Goal: Task Accomplishment & Management: Manage account settings

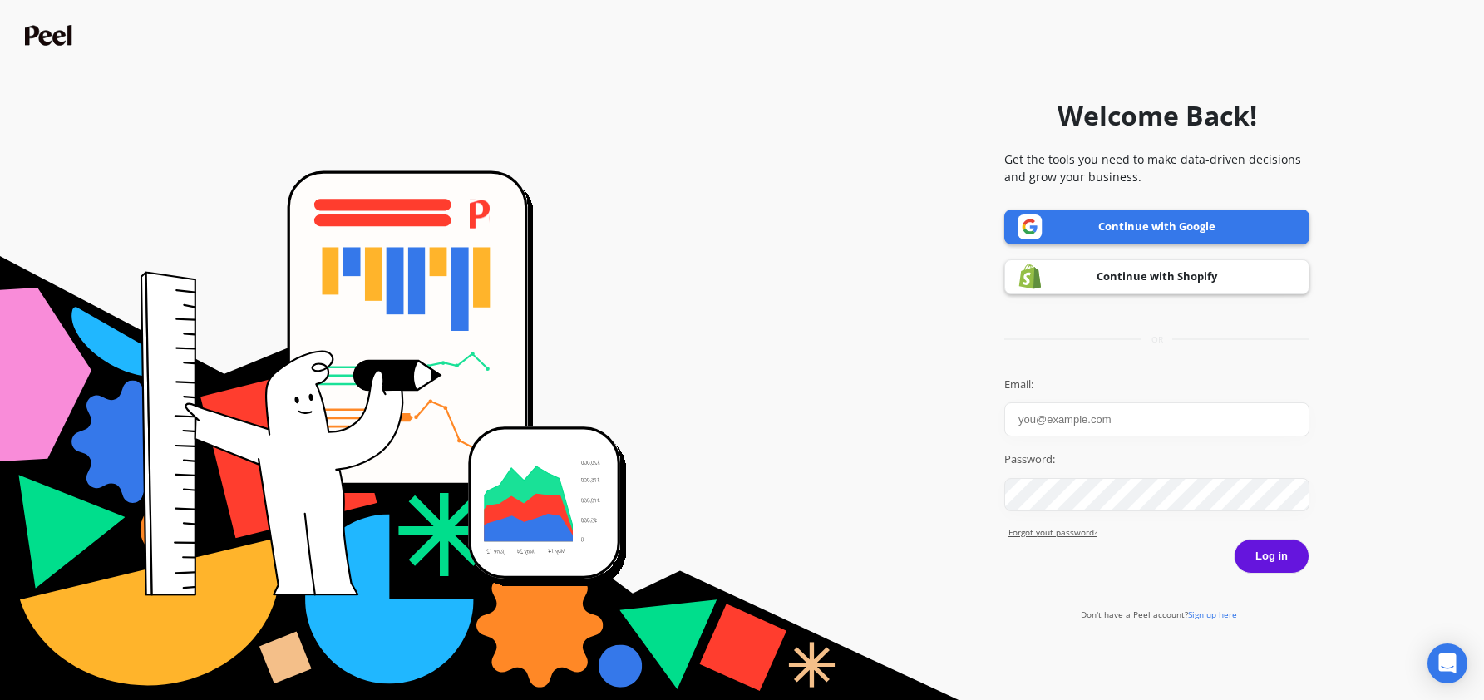
type input "[PERSON_NAME][EMAIL_ADDRESS][PERSON_NAME][DOMAIN_NAME]"
click at [1270, 559] on button "Log in" at bounding box center [1272, 556] width 76 height 35
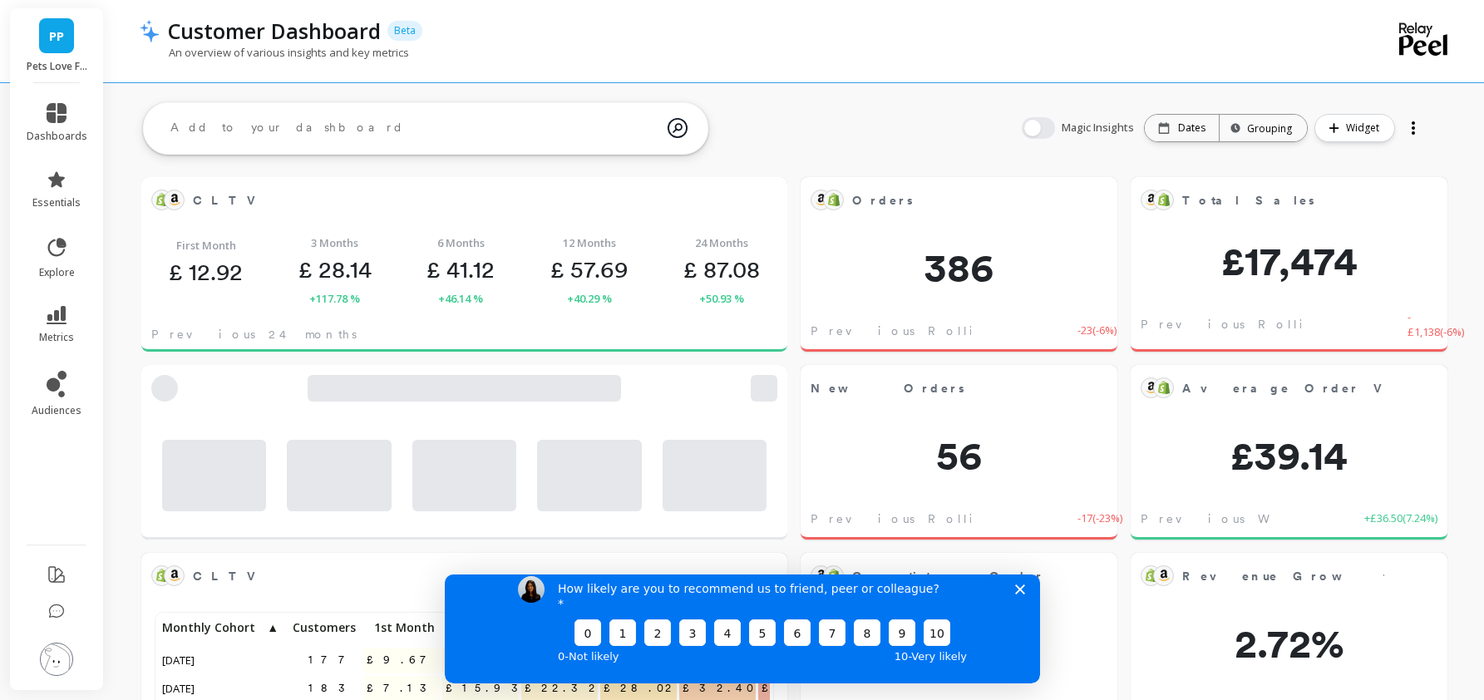
click at [62, 50] on link "PP" at bounding box center [56, 35] width 35 height 35
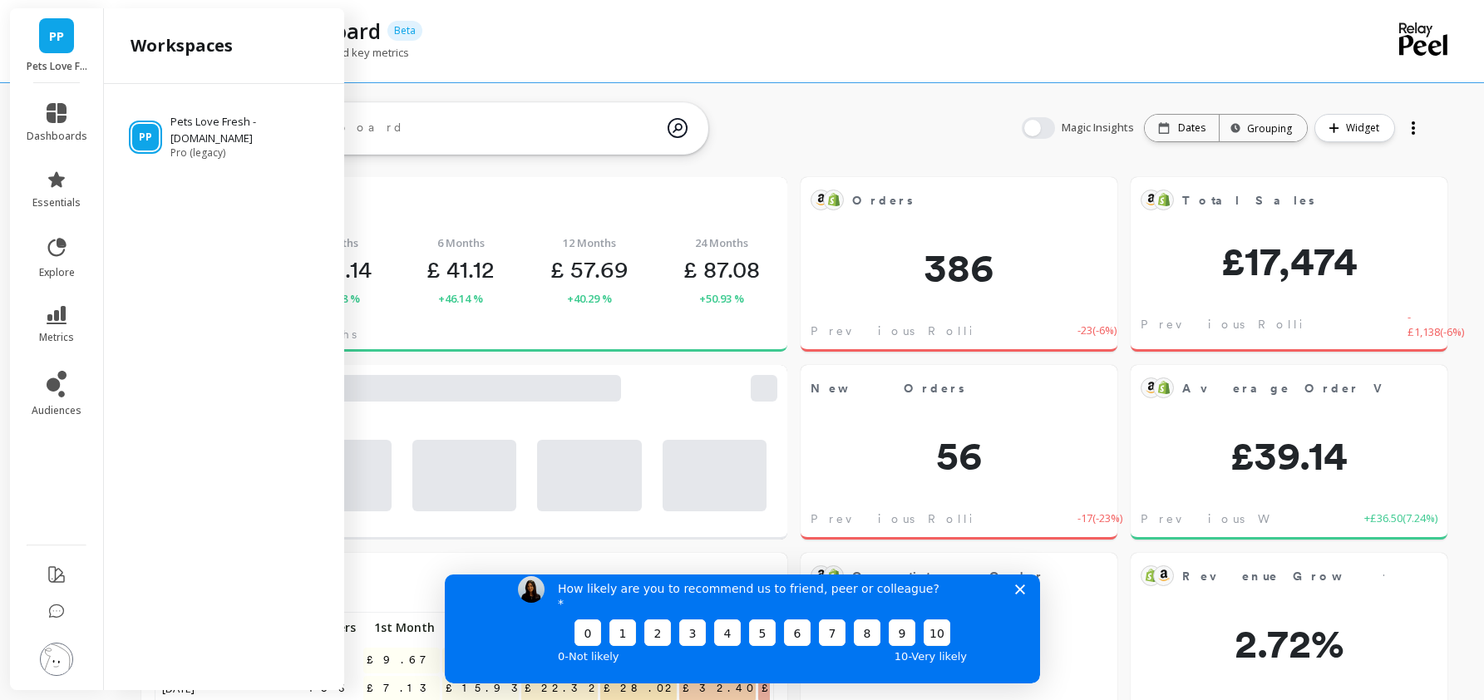
click at [62, 50] on link "PP" at bounding box center [56, 35] width 35 height 35
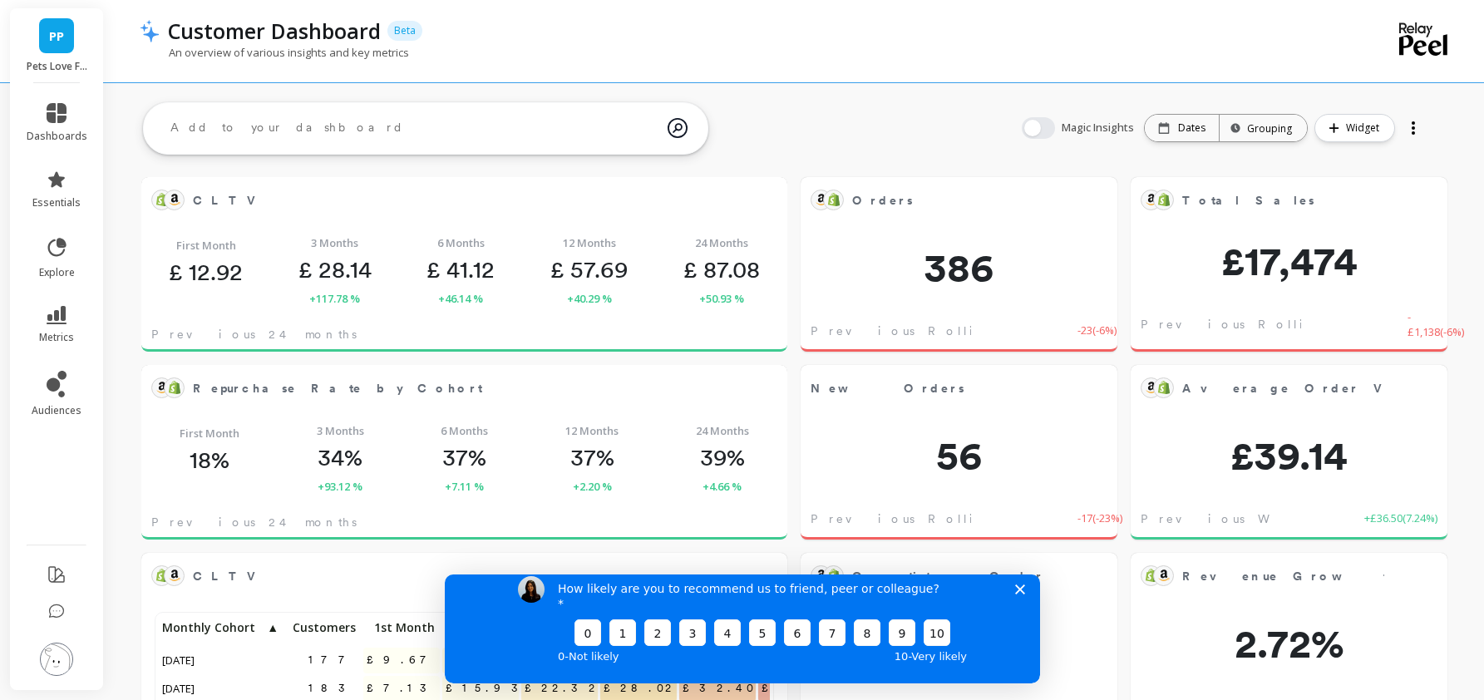
click at [51, 659] on img at bounding box center [56, 659] width 33 height 33
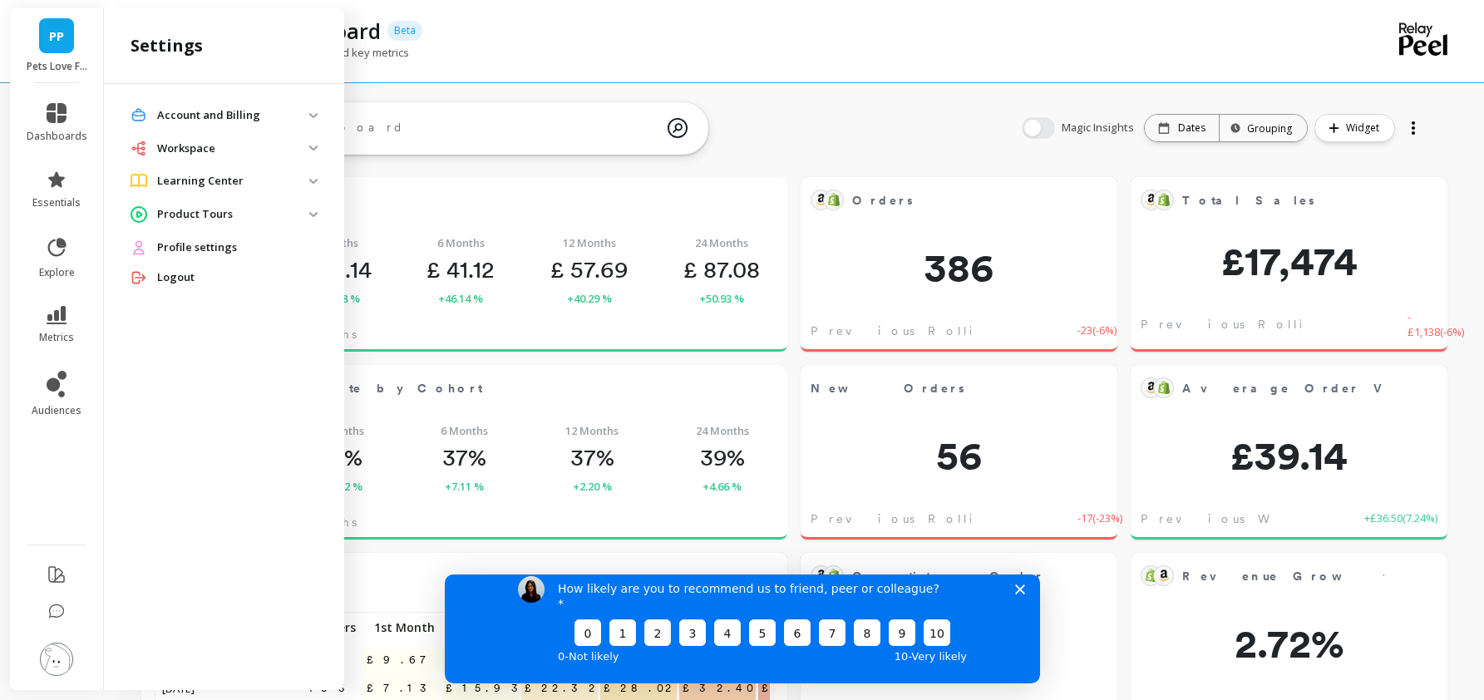
click at [63, 48] on link "PP" at bounding box center [56, 35] width 35 height 35
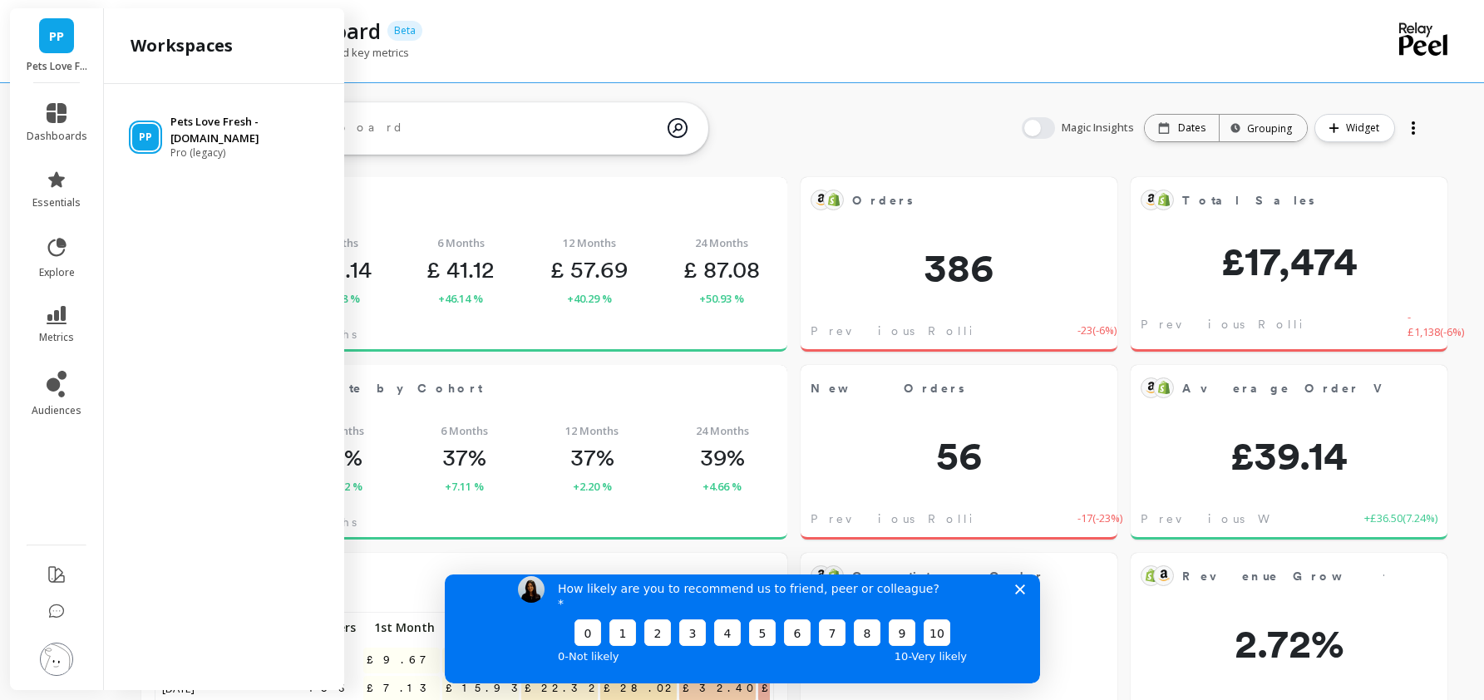
click at [160, 136] on div "PP Pets Love Fresh - pets-love-fresh.myshopify.com Pro (legacy)" at bounding box center [224, 137] width 214 height 46
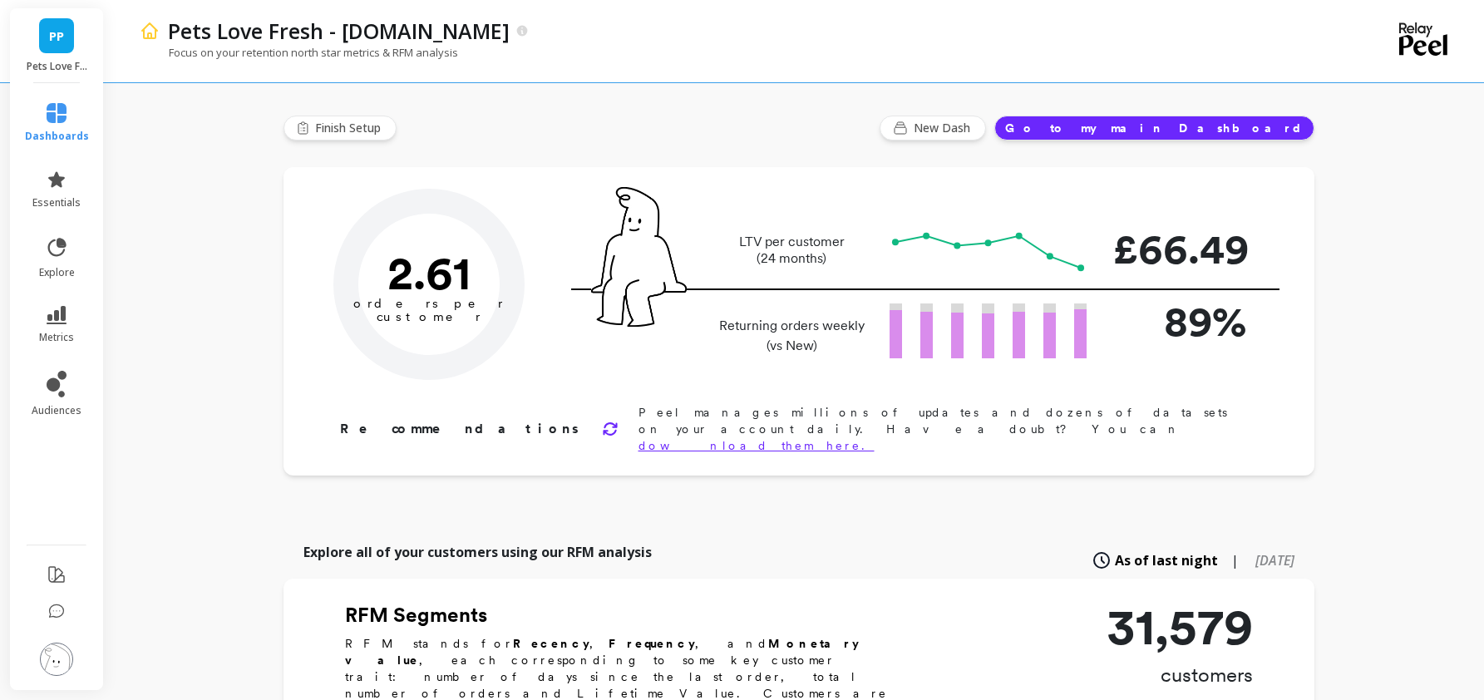
type input "Champions"
type input "3591"
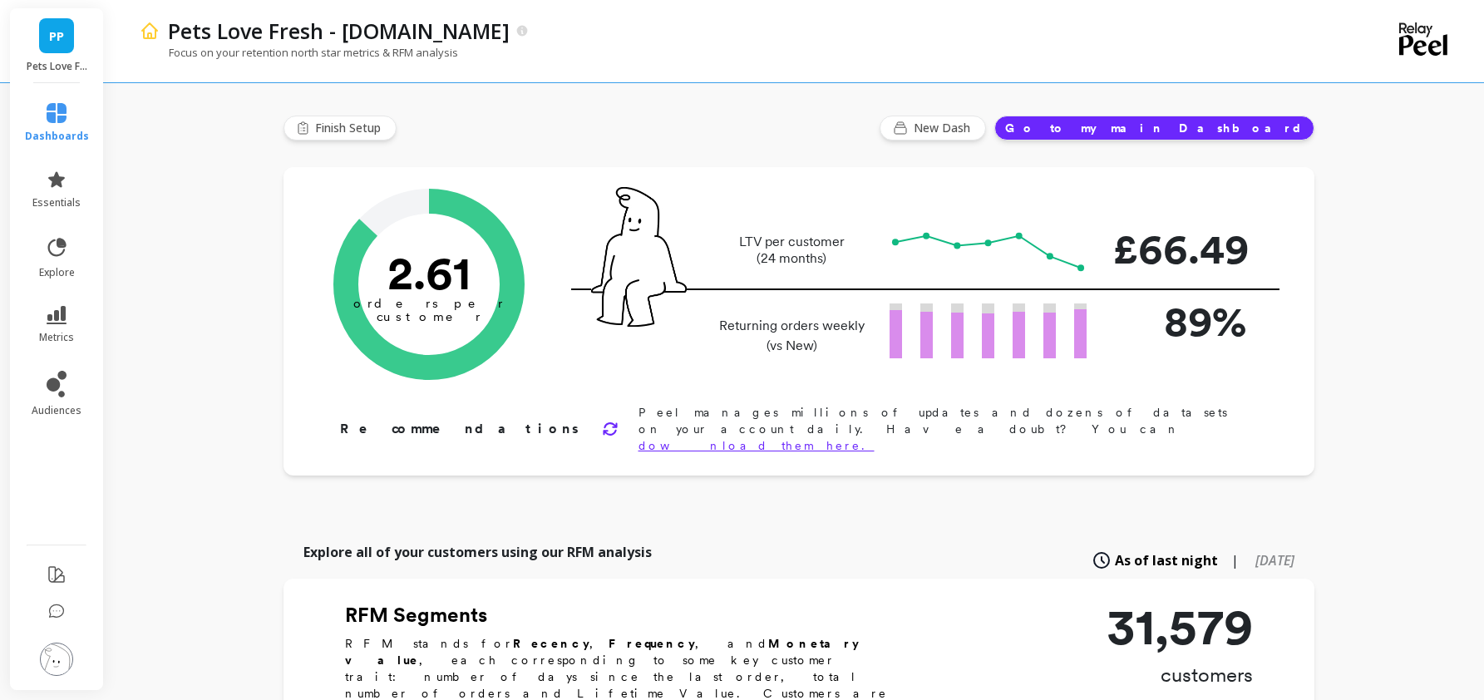
click at [43, 37] on link "PP" at bounding box center [56, 35] width 35 height 35
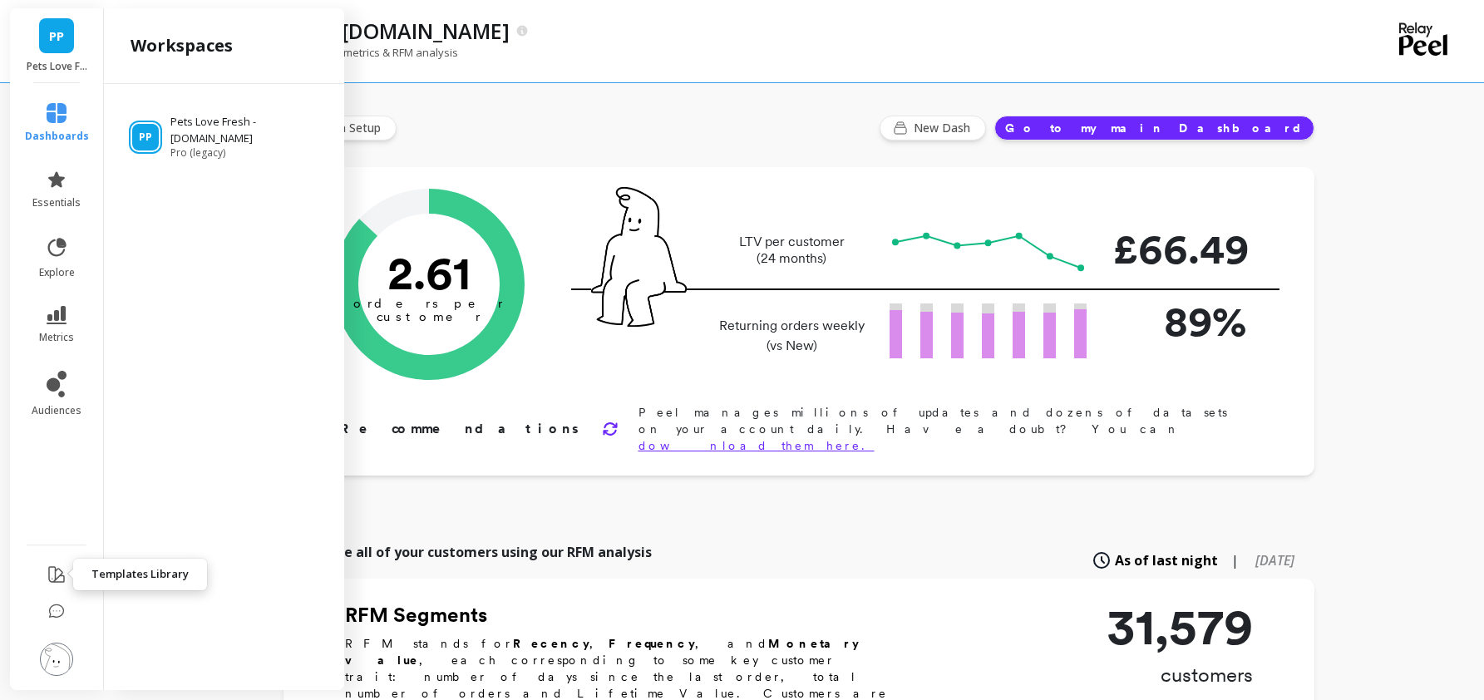
click at [54, 576] on icon at bounding box center [57, 575] width 20 height 20
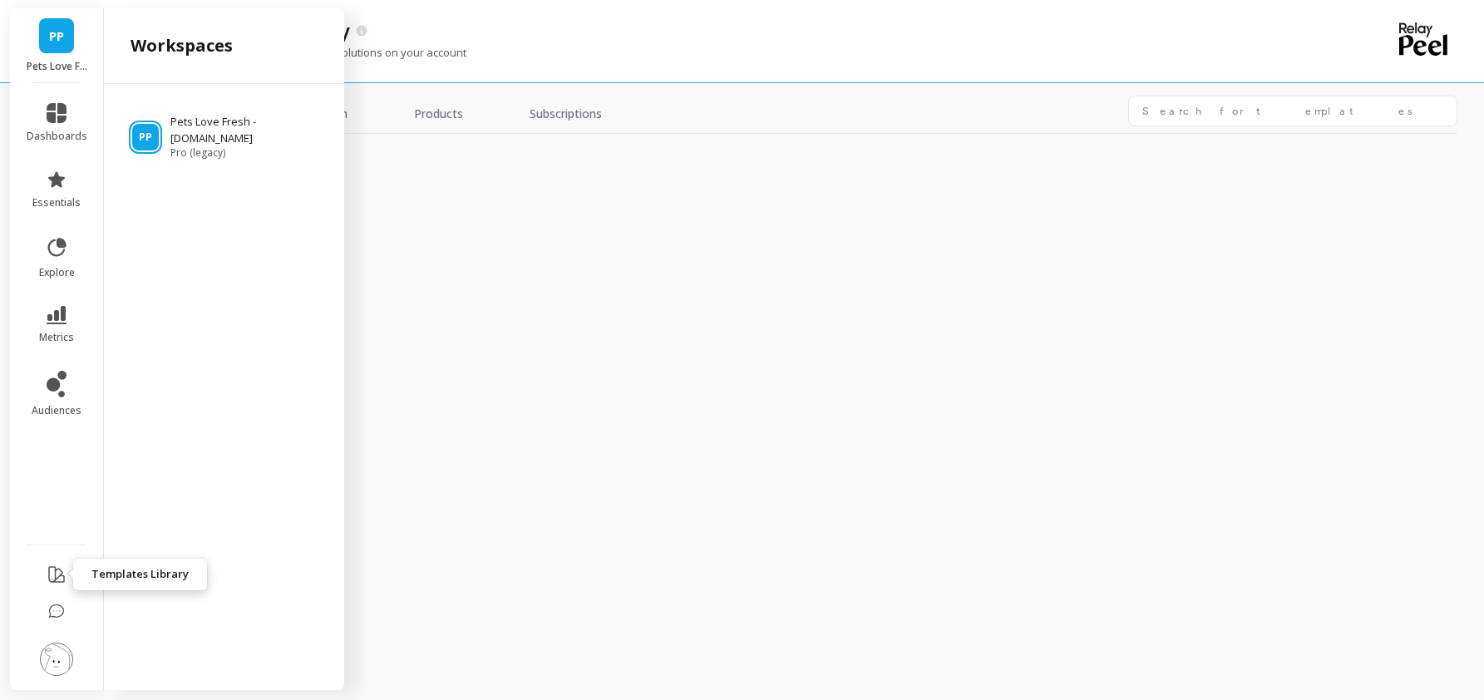
click at [54, 576] on icon at bounding box center [57, 575] width 20 height 20
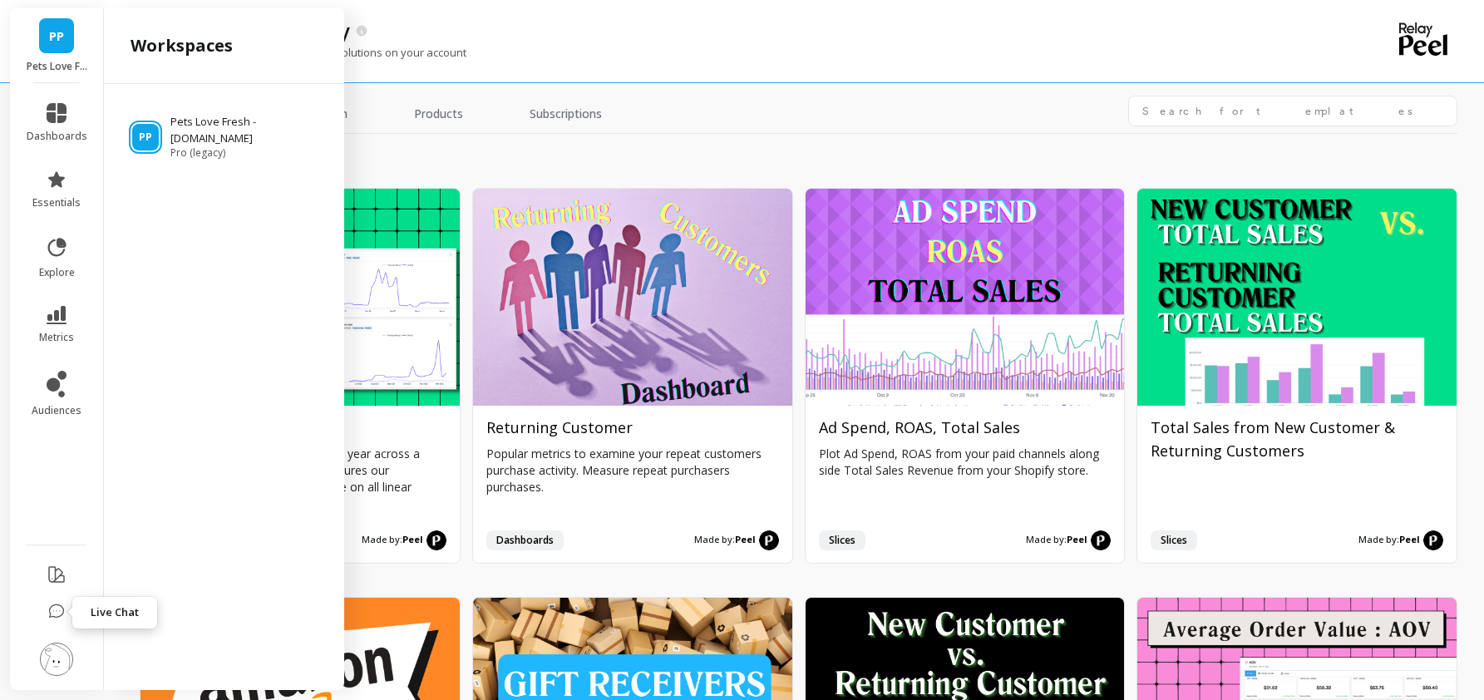
click at [57, 613] on icon at bounding box center [56, 612] width 17 height 17
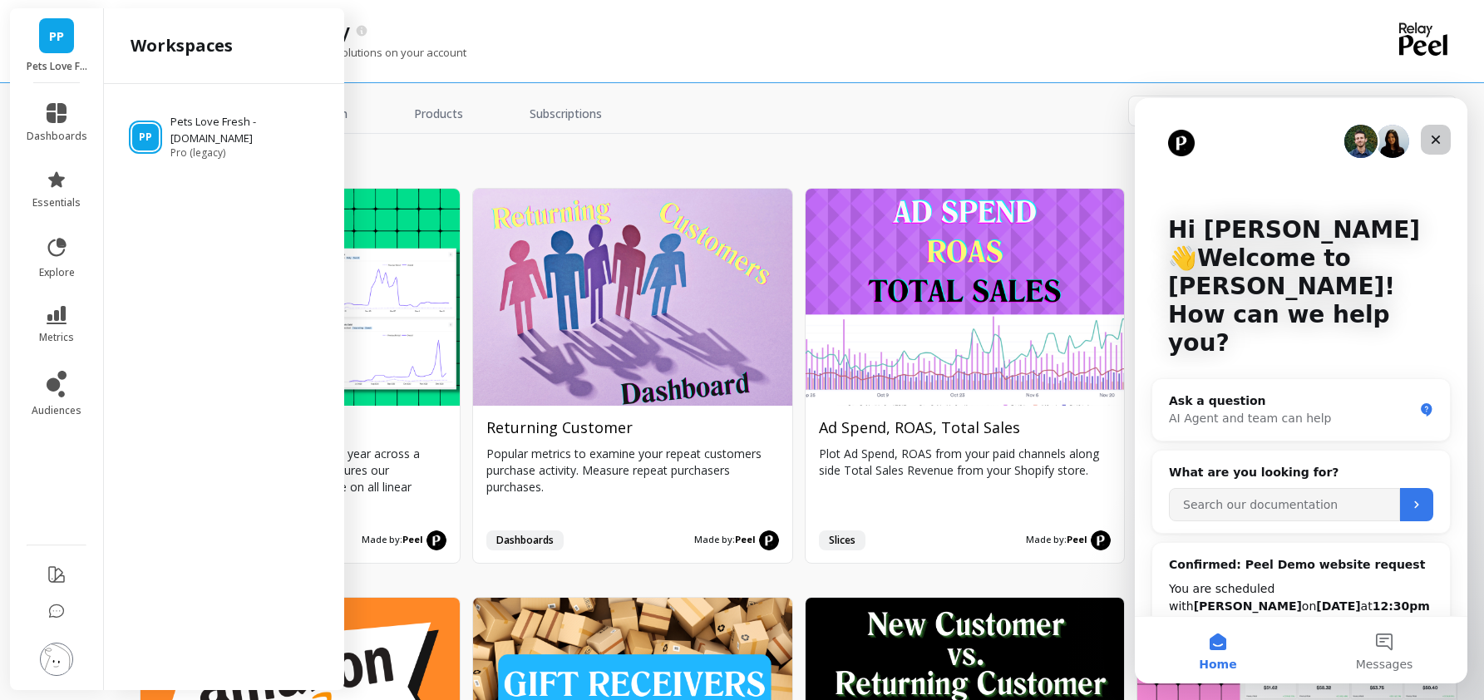
click at [1434, 139] on icon "Close" at bounding box center [1435, 139] width 13 height 13
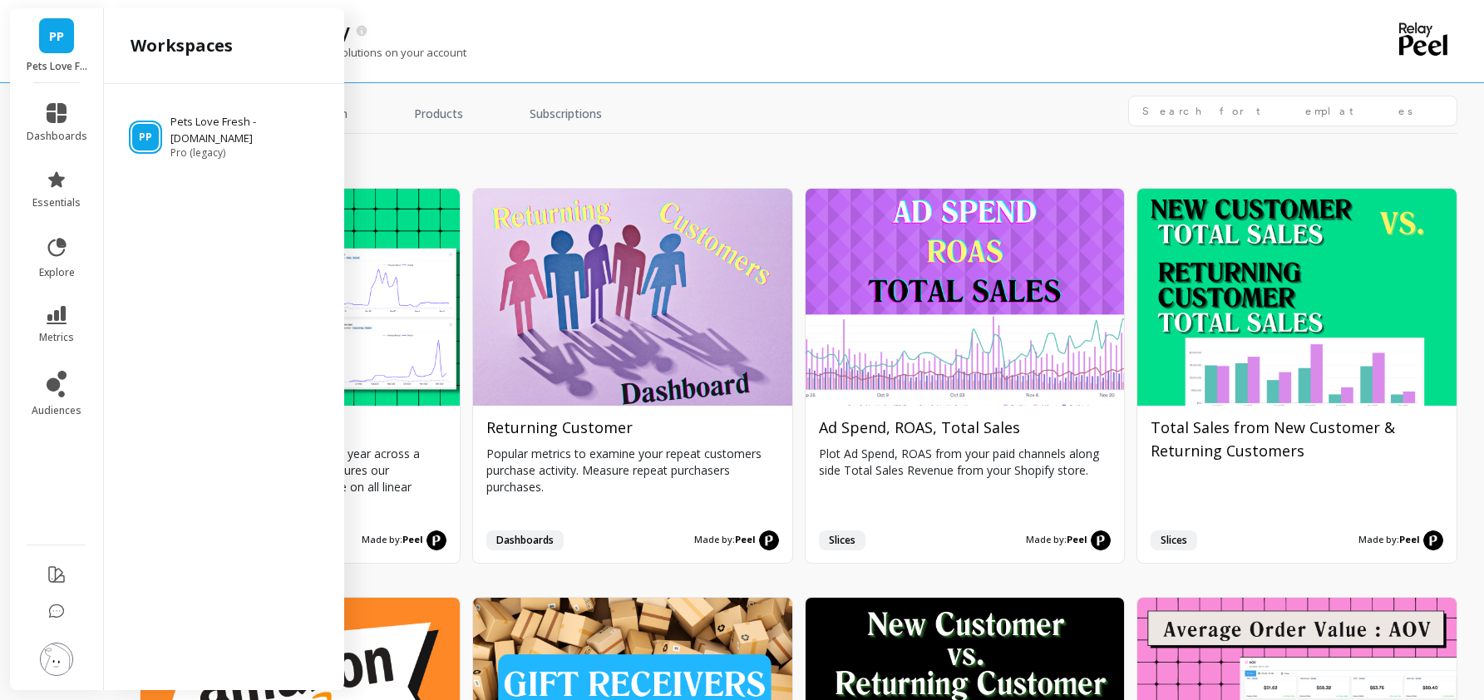
click at [39, 659] on li at bounding box center [57, 660] width 94 height 59
click at [54, 655] on img at bounding box center [56, 659] width 33 height 33
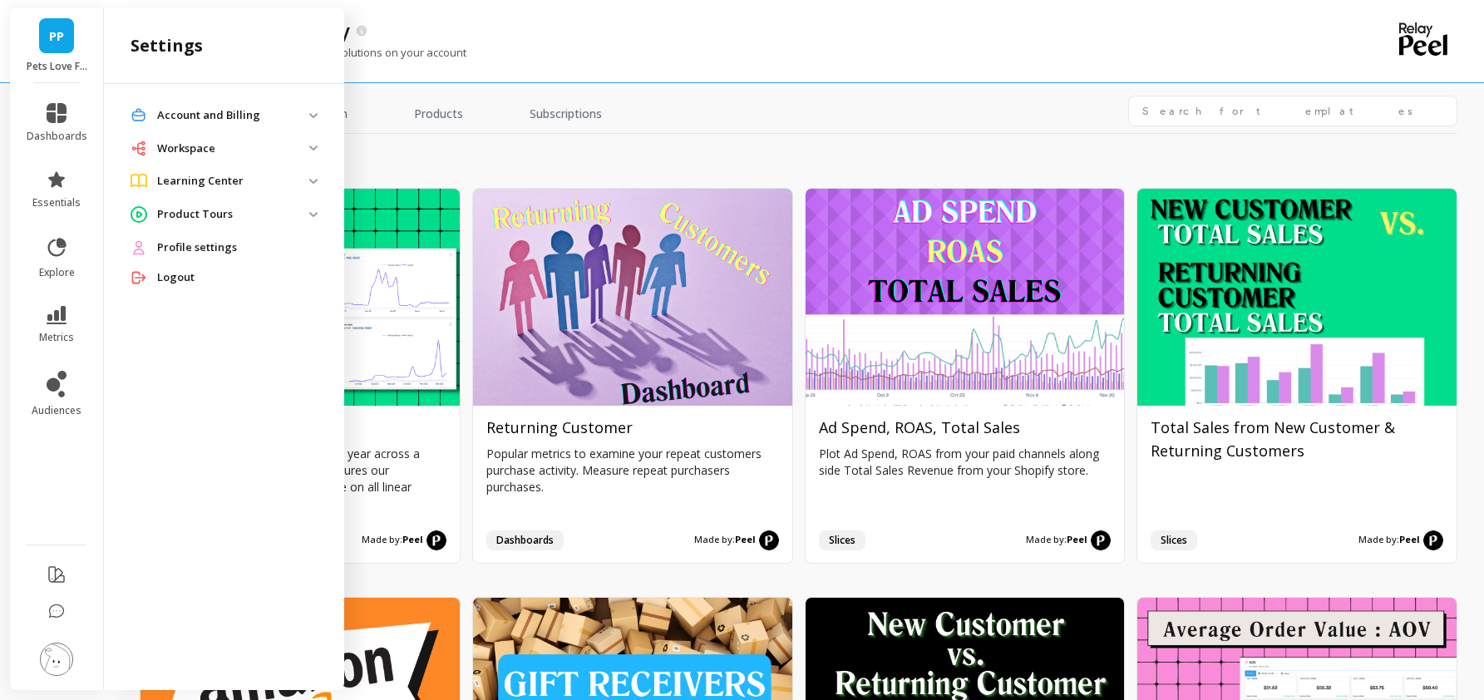
click at [70, 657] on img at bounding box center [56, 659] width 33 height 33
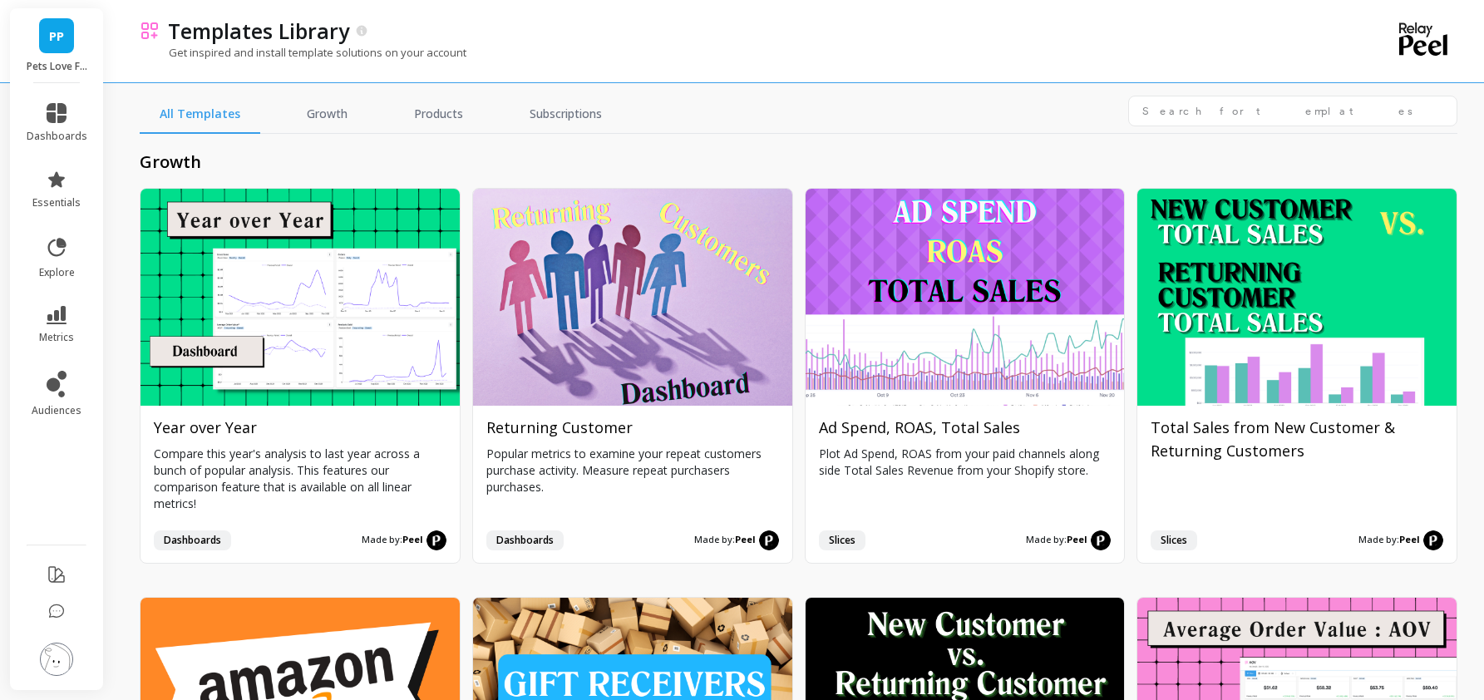
click at [70, 657] on img at bounding box center [56, 659] width 33 height 33
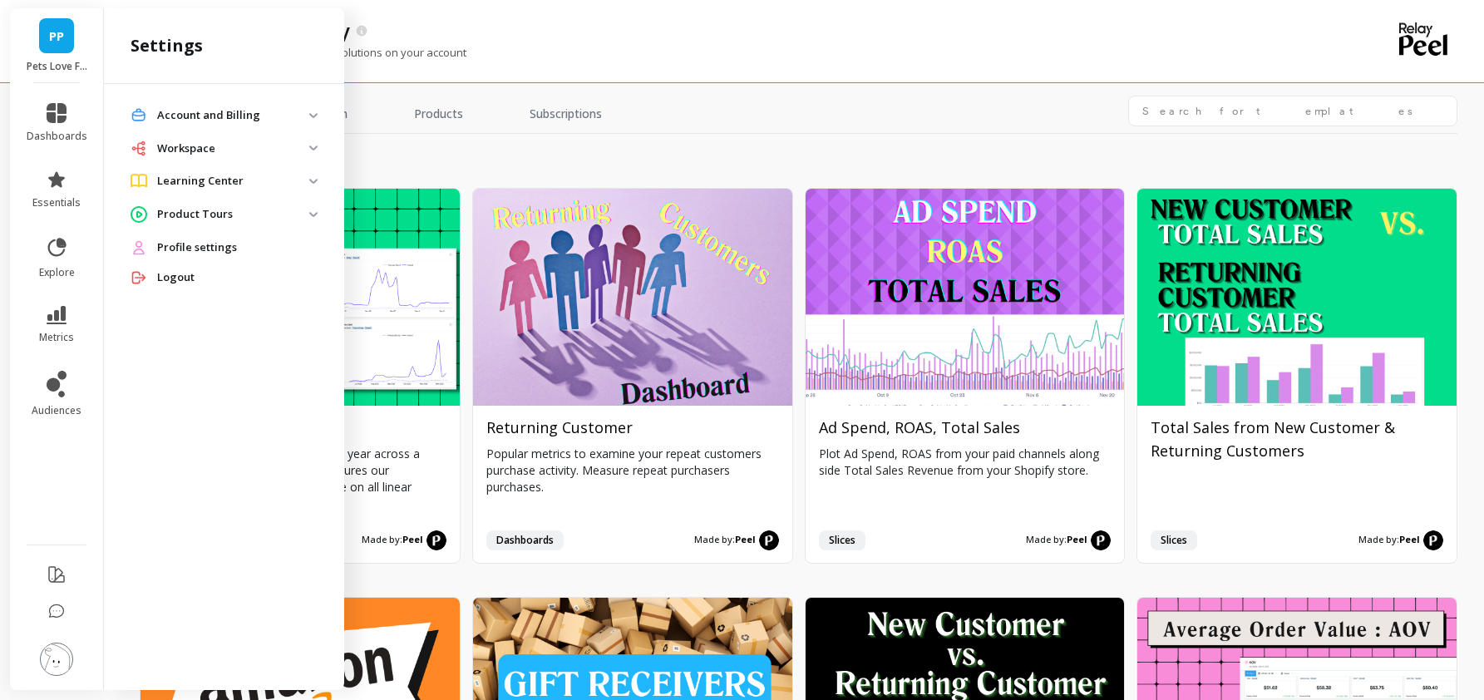
click at [215, 143] on p "Workspace" at bounding box center [233, 149] width 152 height 17
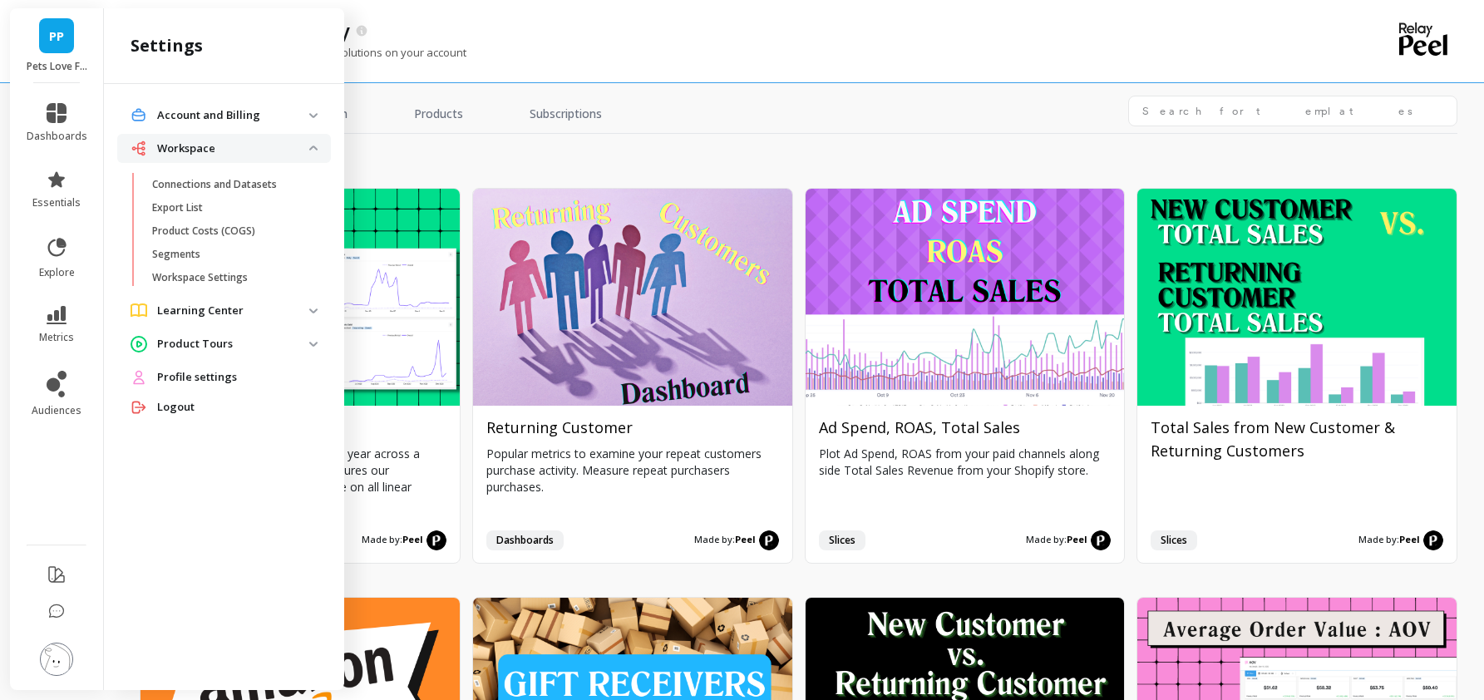
click at [288, 102] on Billing "Account and Billing" at bounding box center [224, 116] width 214 height 30
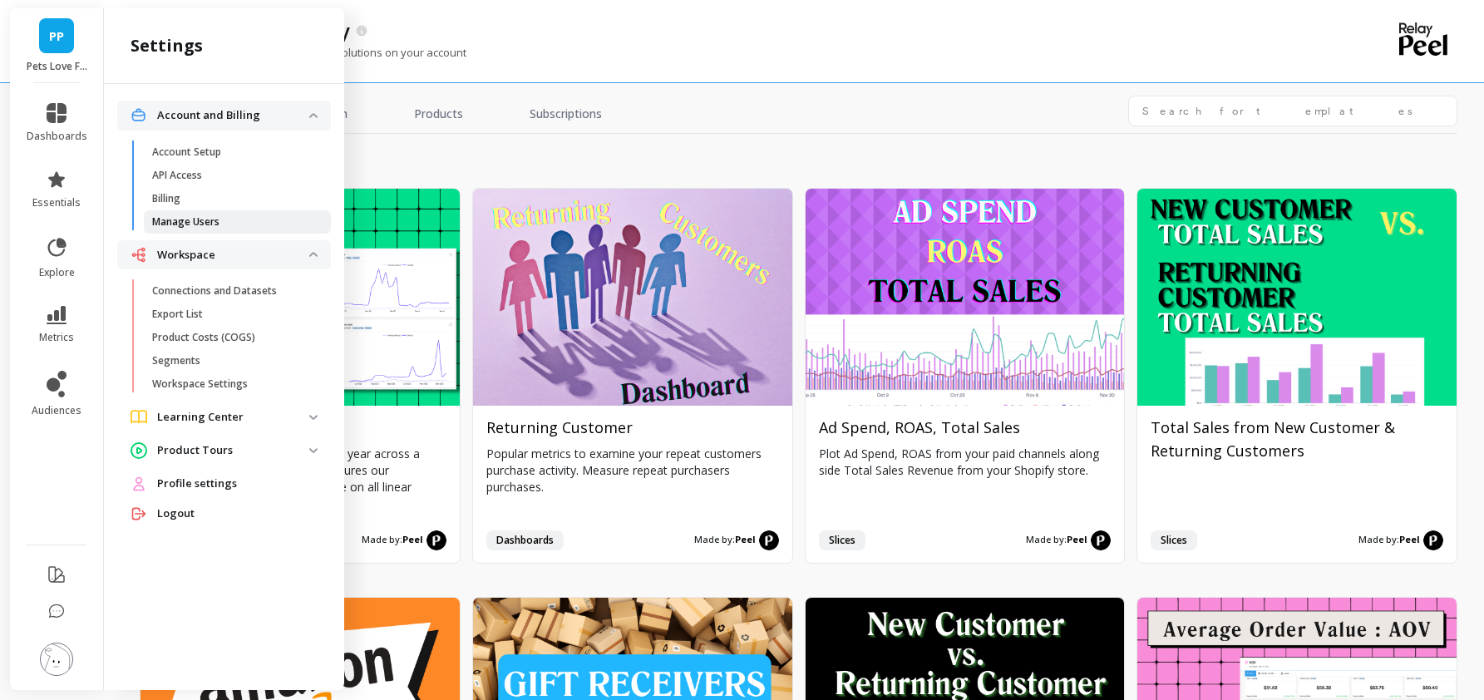
click at [197, 219] on p "Manage Users" at bounding box center [185, 221] width 67 height 13
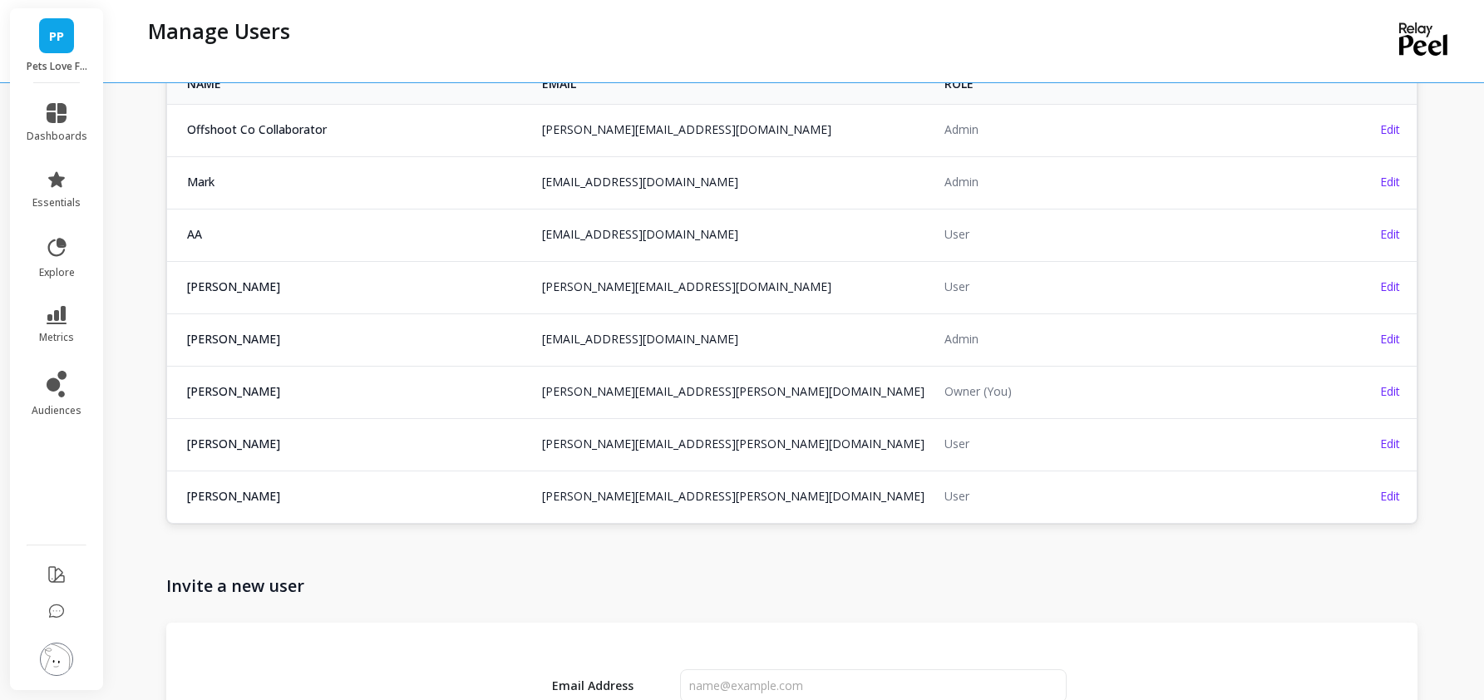
scroll to position [121, 0]
click at [1389, 446] on span "Edit" at bounding box center [1390, 445] width 20 height 16
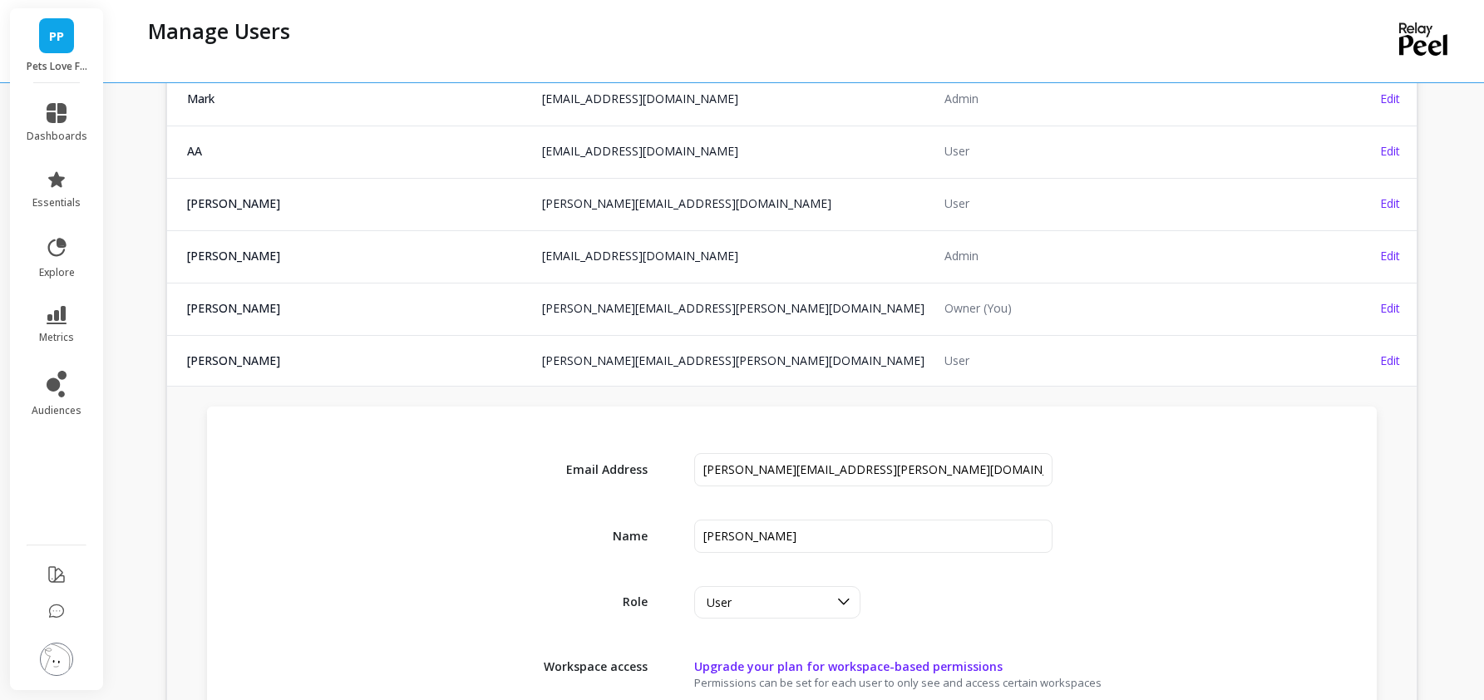
scroll to position [229, 0]
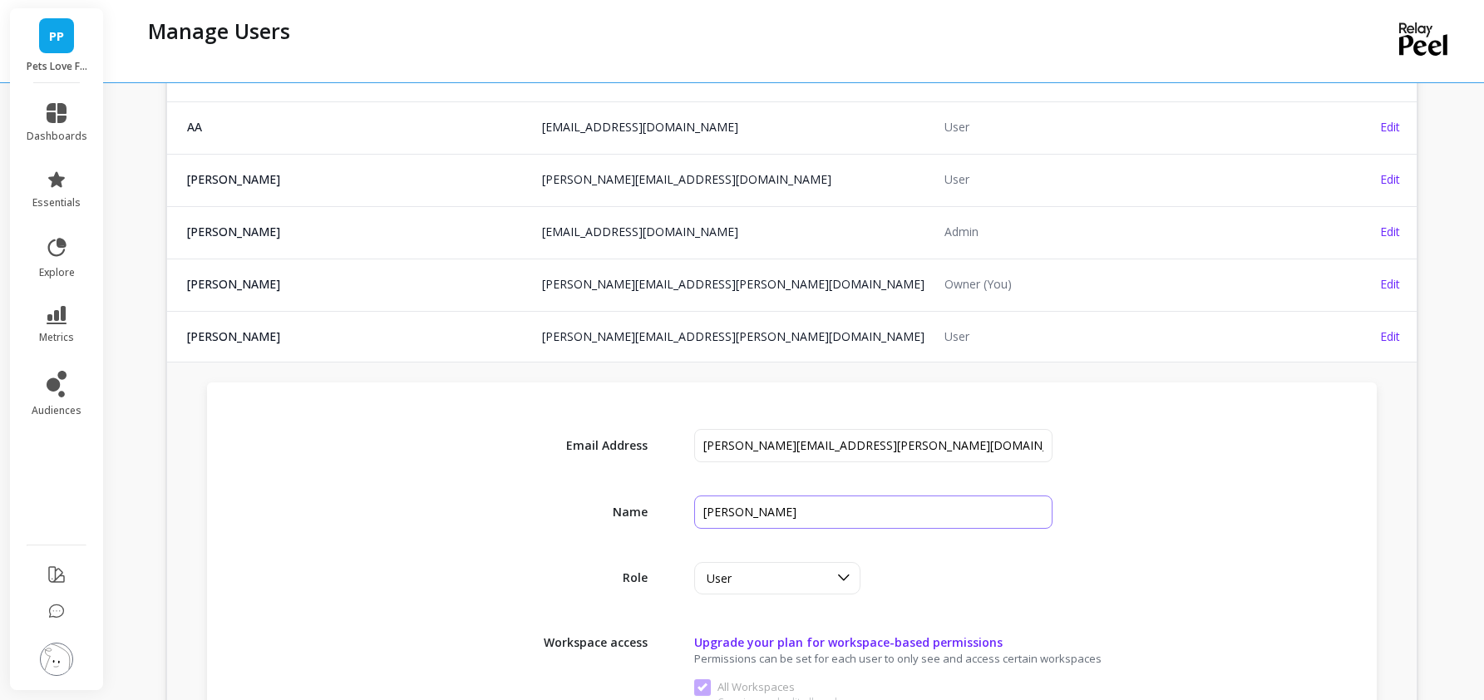
click at [710, 513] on input "input" at bounding box center [873, 512] width 359 height 33
click at [767, 510] on input "input" at bounding box center [873, 512] width 359 height 33
type input "[PERSON_NAME]"
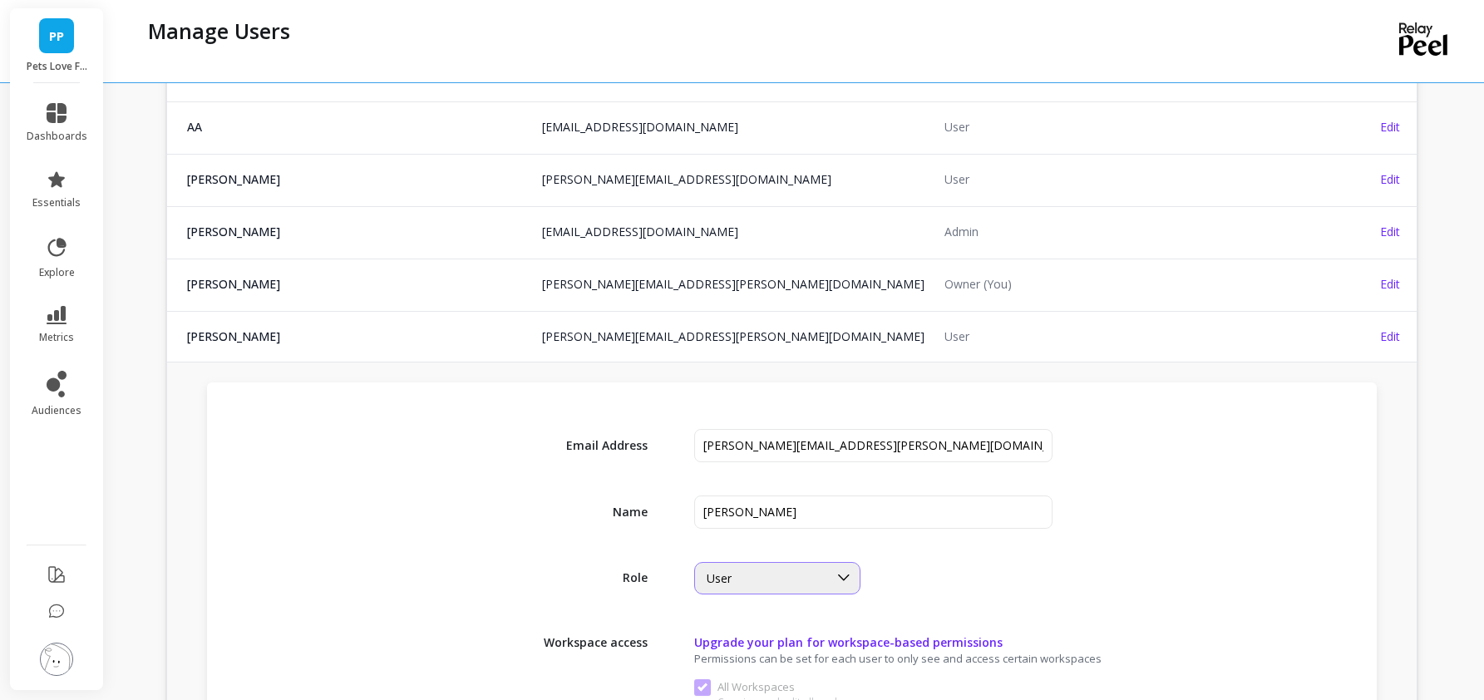
click at [837, 572] on icon at bounding box center [844, 578] width 18 height 18
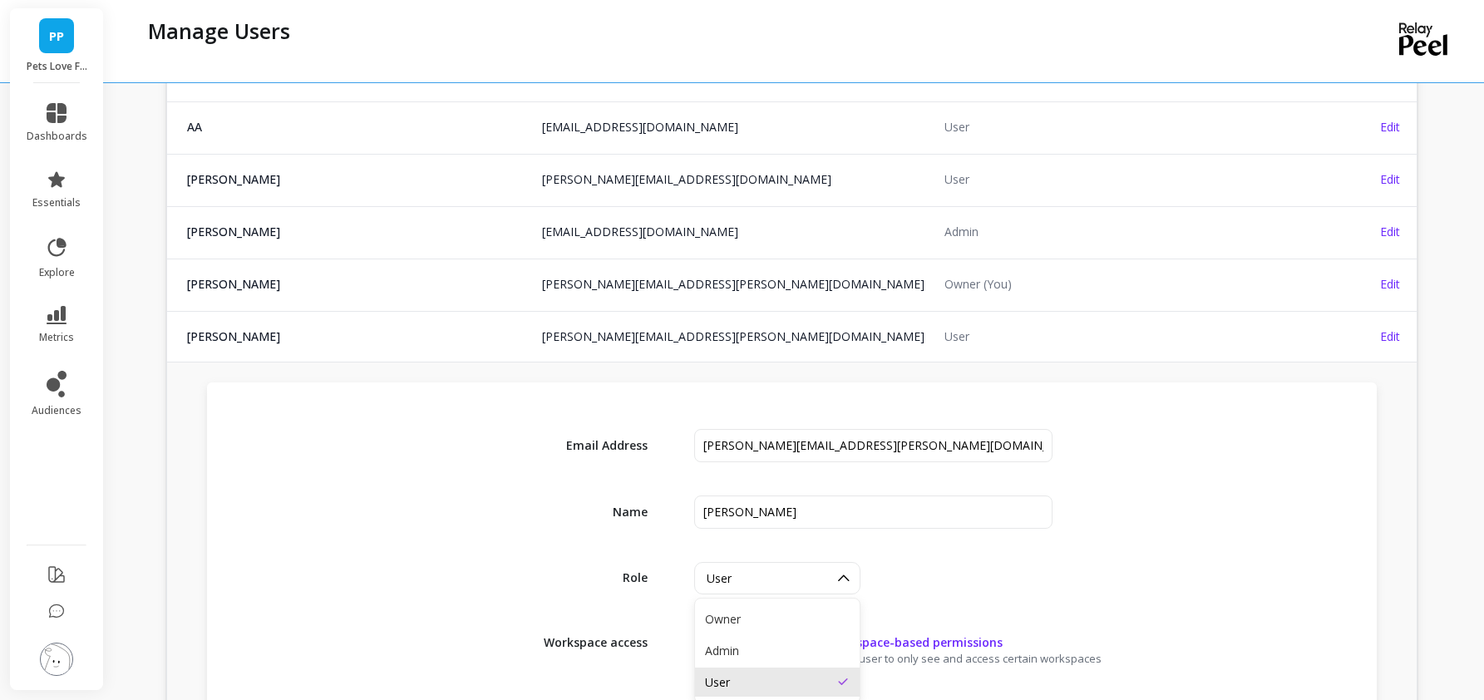
click at [837, 572] on icon at bounding box center [844, 578] width 18 height 18
drag, startPoint x: 702, startPoint y: 444, endPoint x: 763, endPoint y: 445, distance: 60.7
click at [763, 445] on input "input" at bounding box center [873, 445] width 359 height 33
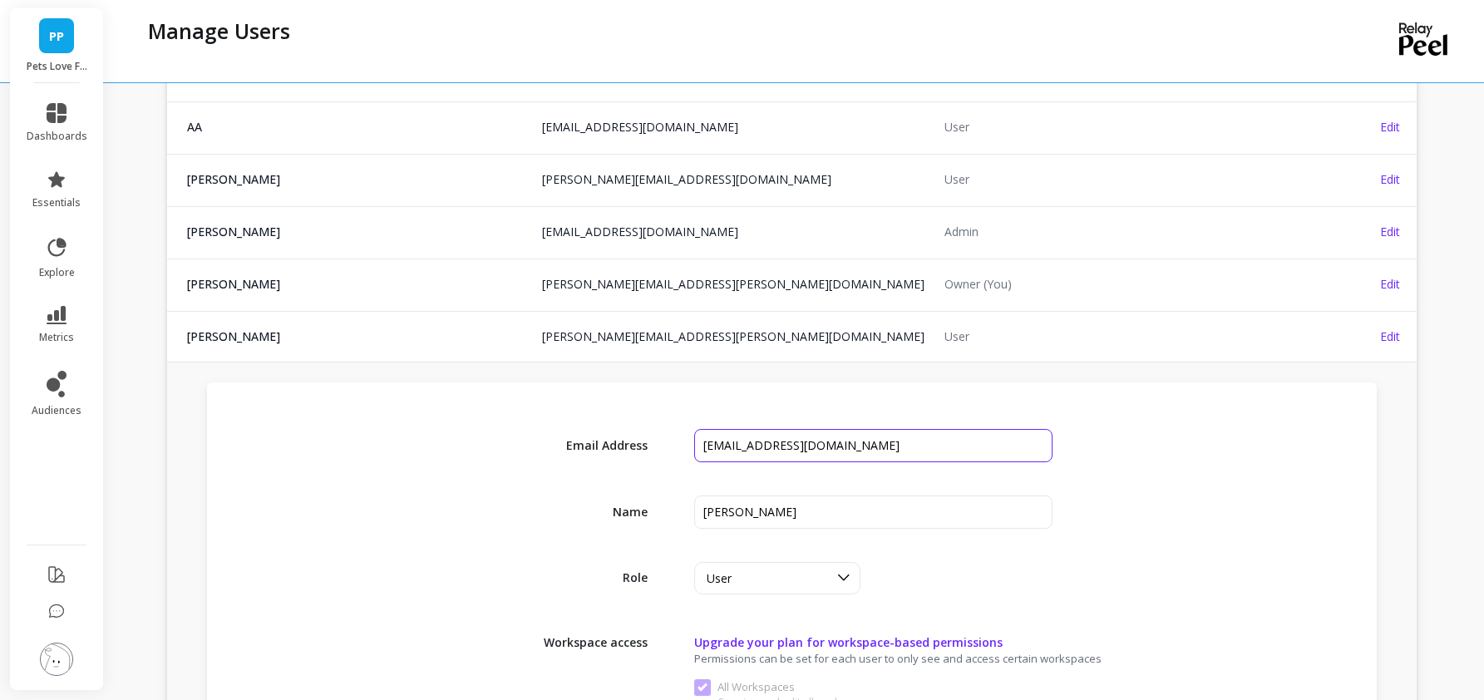
type input "[EMAIL_ADDRESS][DOMAIN_NAME]"
click at [1246, 458] on div "Email Address" at bounding box center [792, 445] width 1077 height 33
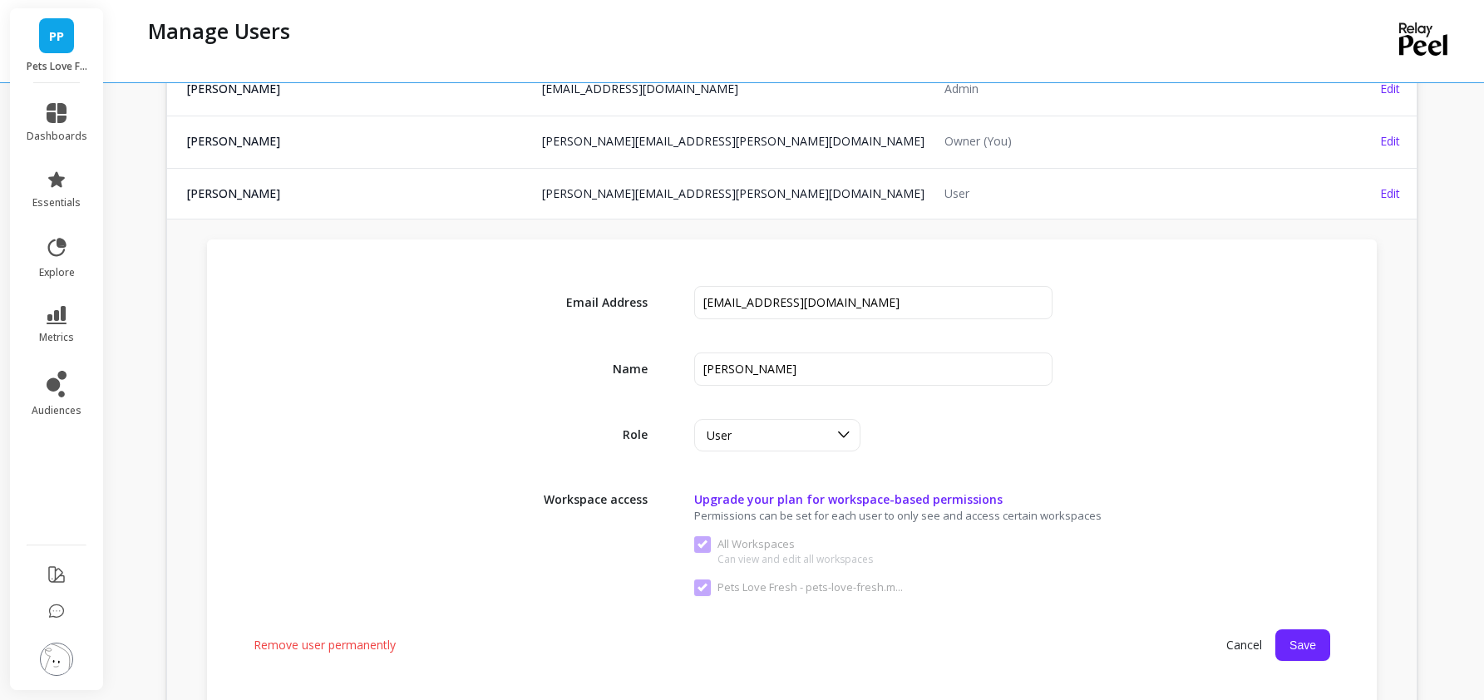
scroll to position [379, 0]
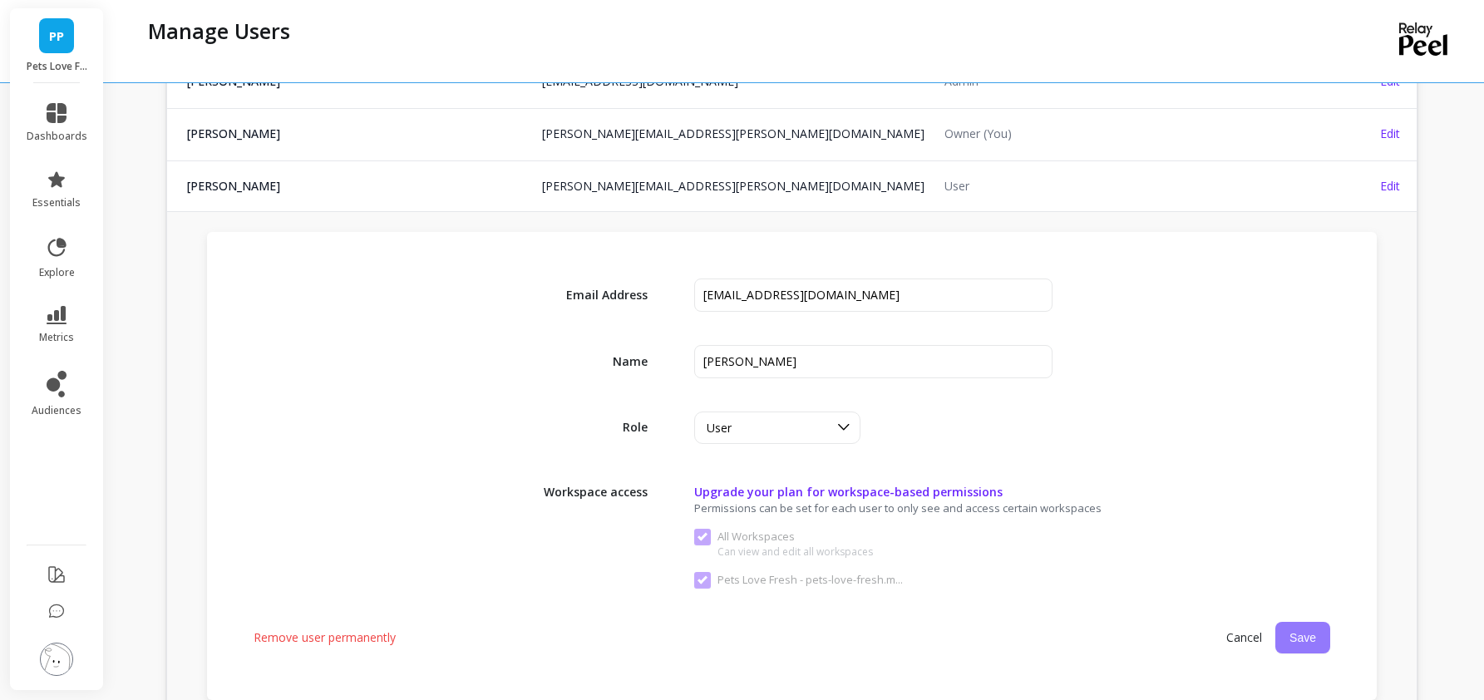
click at [1310, 639] on button "Save" at bounding box center [1303, 638] width 55 height 32
